Goal: Check status

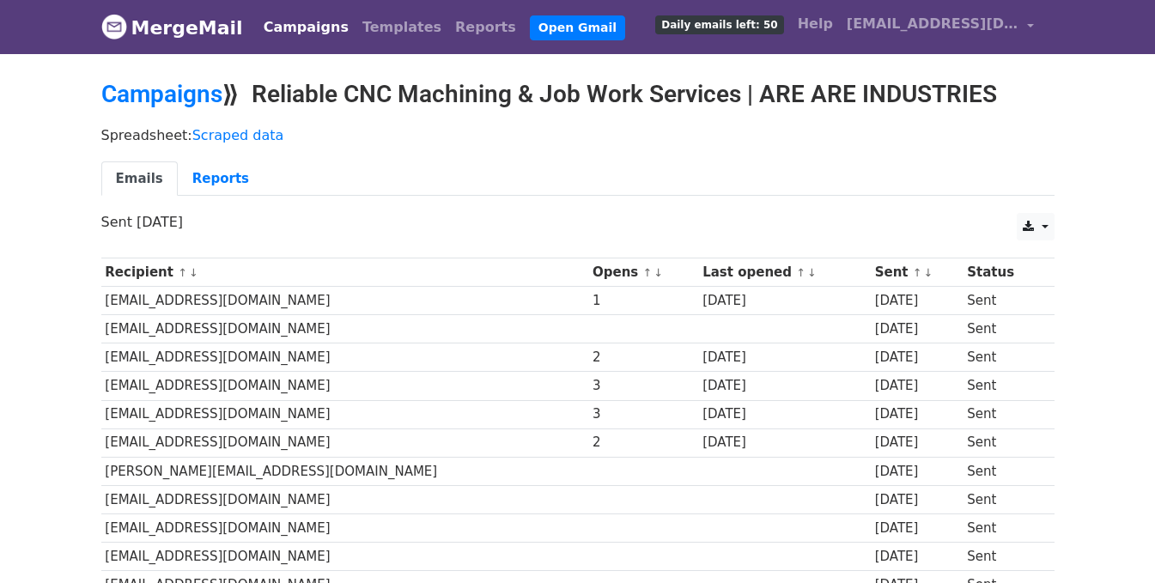
scroll to position [1276, 0]
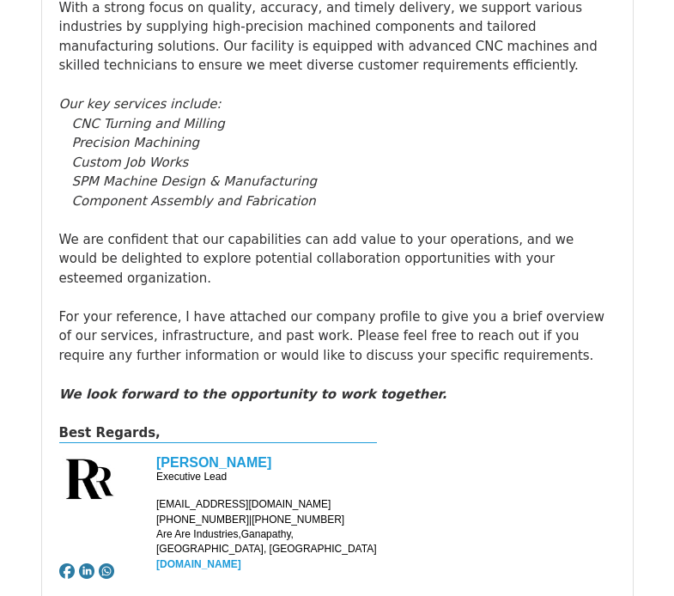
scroll to position [2490, 0]
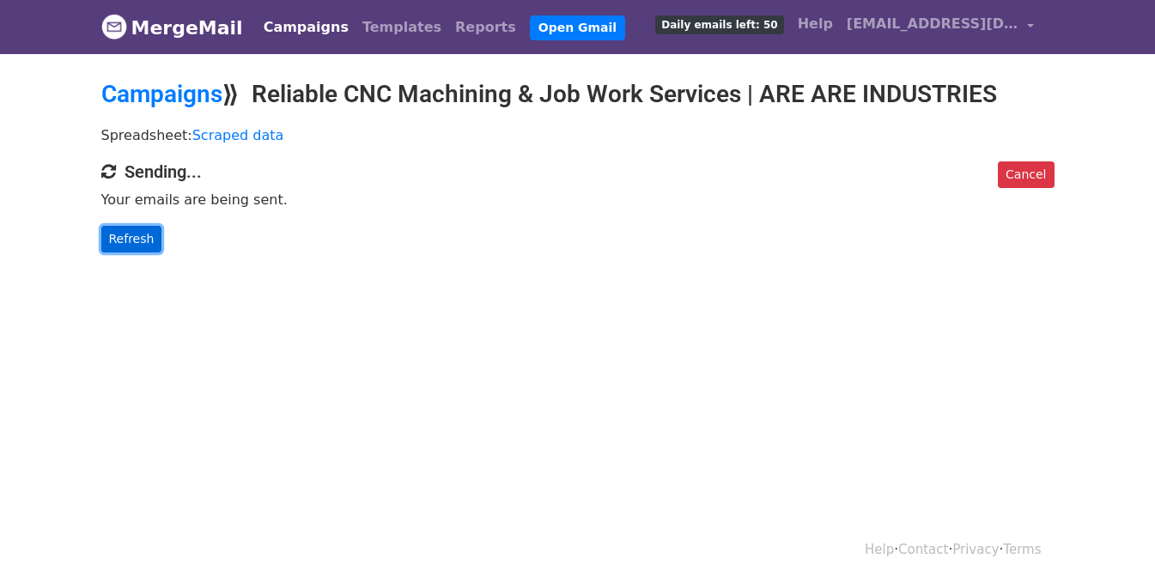
click at [137, 234] on link "Refresh" at bounding box center [131, 239] width 61 height 27
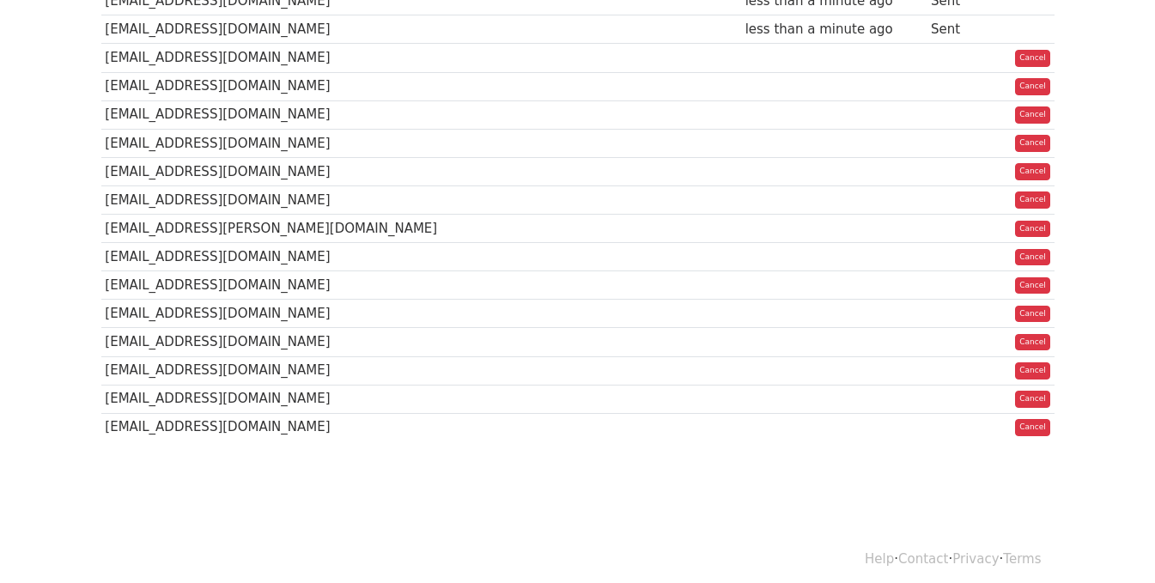
scroll to position [802, 0]
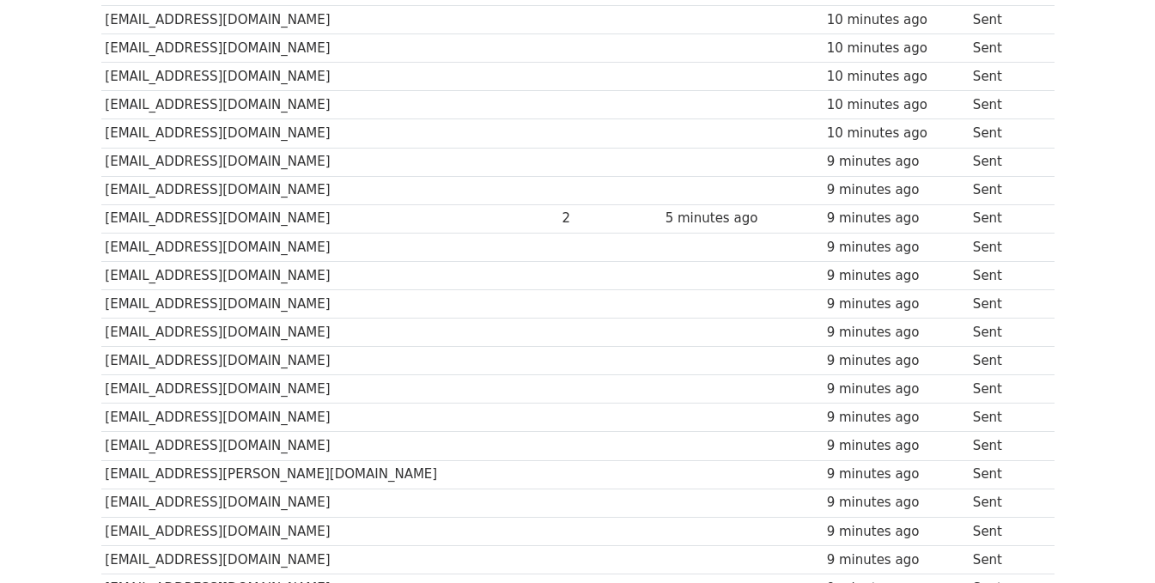
scroll to position [515, 0]
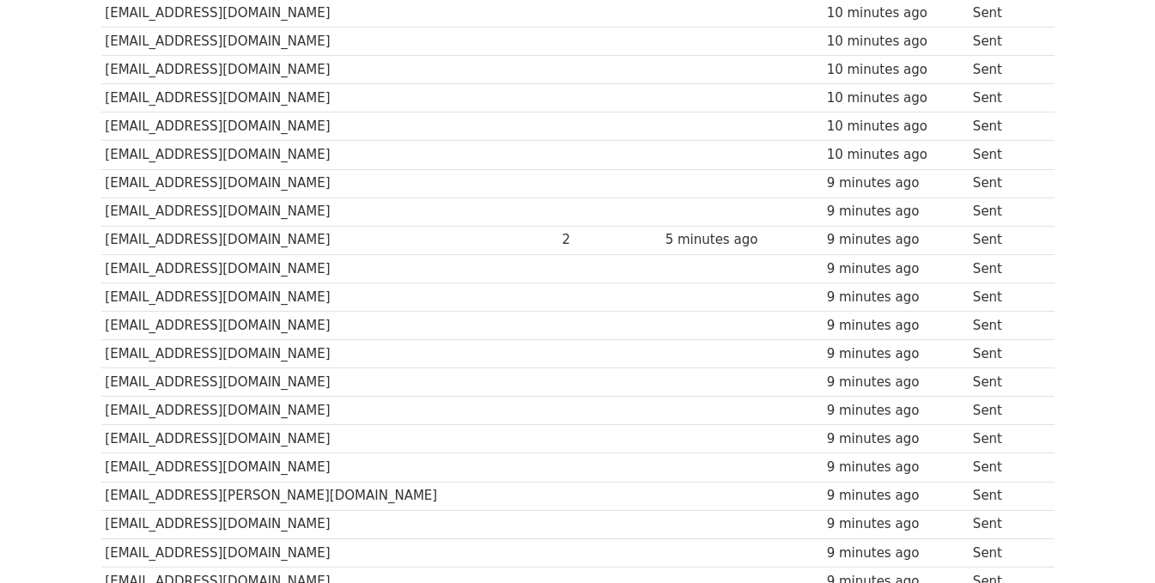
click at [123, 236] on td "[EMAIL_ADDRESS][DOMAIN_NAME]" at bounding box center [329, 240] width 457 height 28
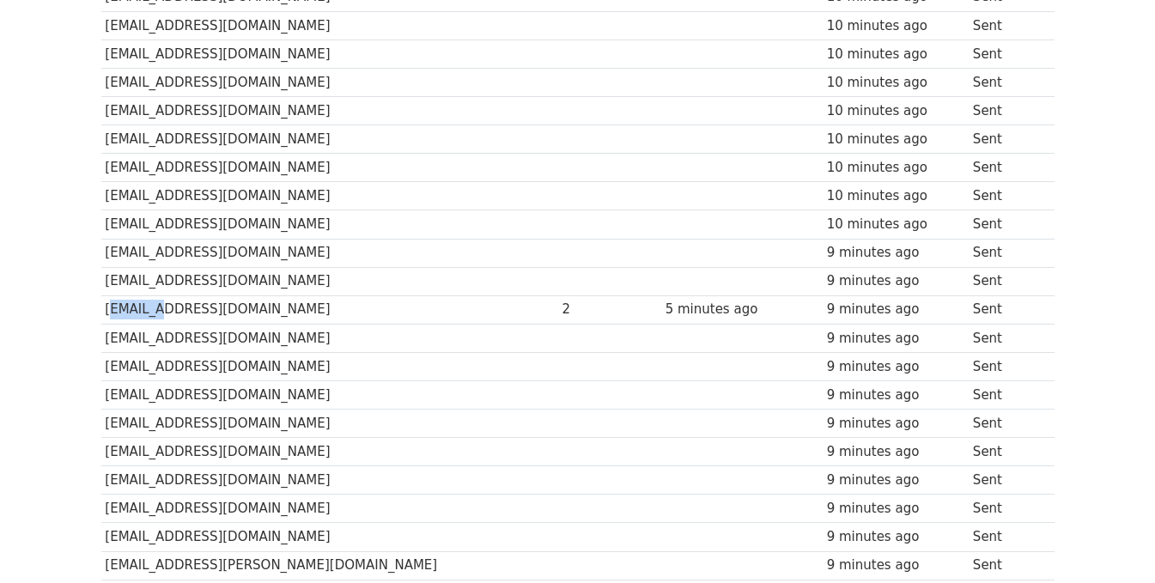
scroll to position [344, 0]
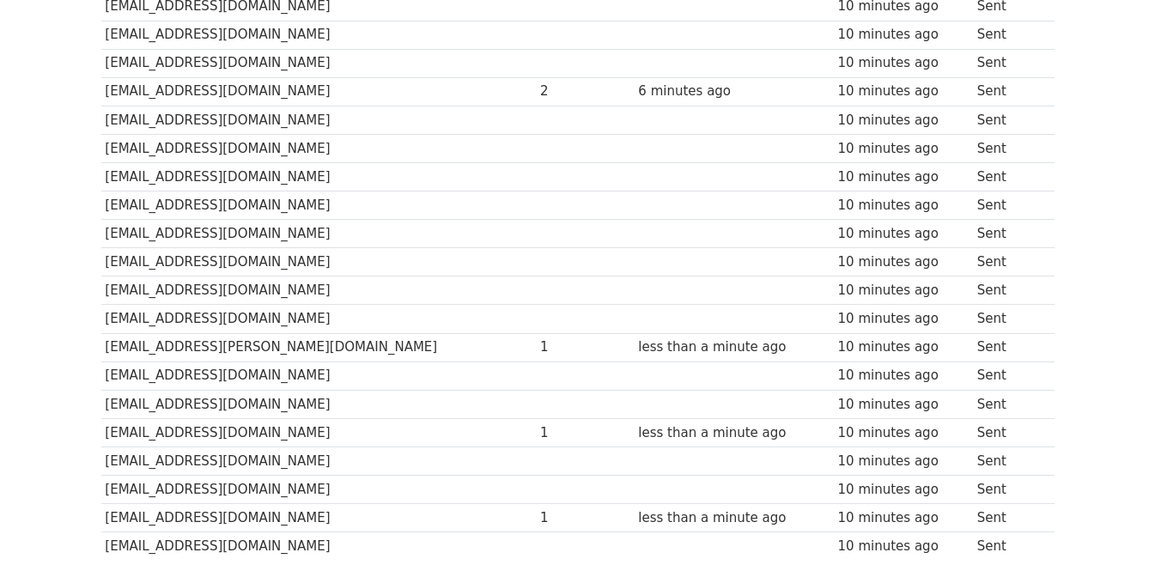
scroll to position [510, 0]
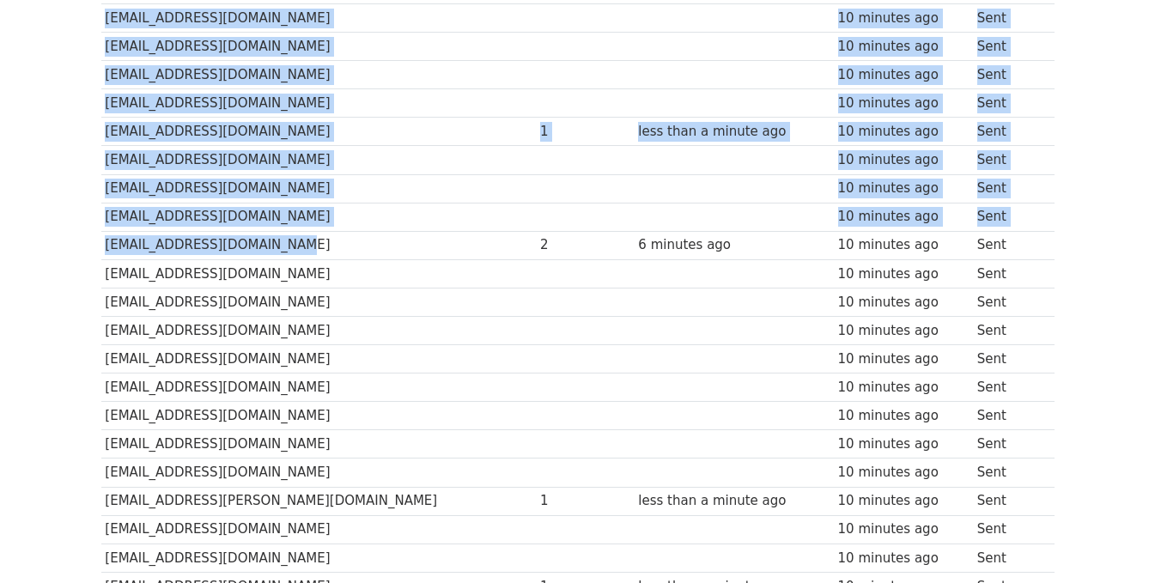
drag, startPoint x: 92, startPoint y: 251, endPoint x: 281, endPoint y: 249, distance: 188.9
click at [281, 249] on div "Recipient ↑ ↓ Opens ↑ ↓ Last opened ↑ ↓ Sent ↑ ↓ Status [EMAIL_ADDRESS][DOMAIN_…" at bounding box center [577, 233] width 979 height 988
click at [337, 253] on td "[EMAIL_ADDRESS][DOMAIN_NAME]" at bounding box center [318, 245] width 435 height 28
